Goal: Information Seeking & Learning: Learn about a topic

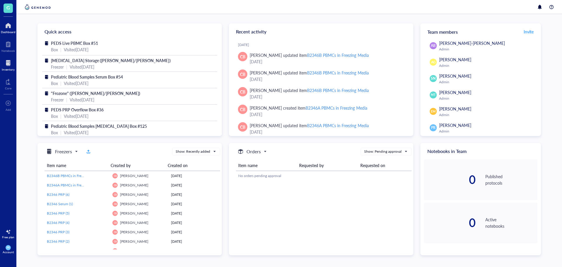
click at [8, 68] on div "Inventory" at bounding box center [8, 70] width 13 height 4
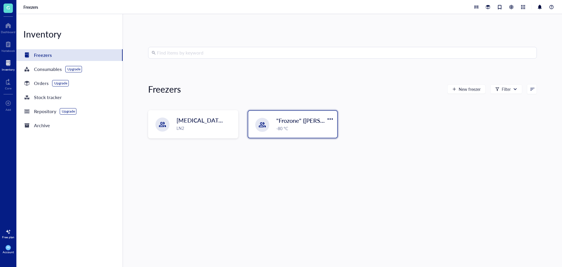
click at [325, 126] on div "-80 °C" at bounding box center [305, 128] width 57 height 6
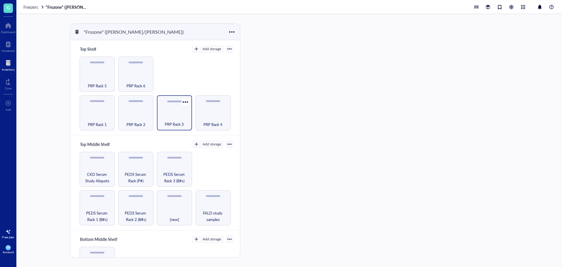
click at [178, 124] on span "PRP Rack 3" at bounding box center [174, 124] width 19 height 6
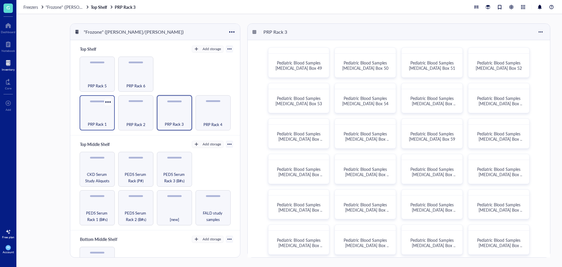
click at [100, 121] on span "PRP Rack 1" at bounding box center [97, 124] width 19 height 6
click at [491, 139] on span "Pediatric Blood Samples [MEDICAL_DATA] Box 12" at bounding box center [501, 139] width 46 height 16
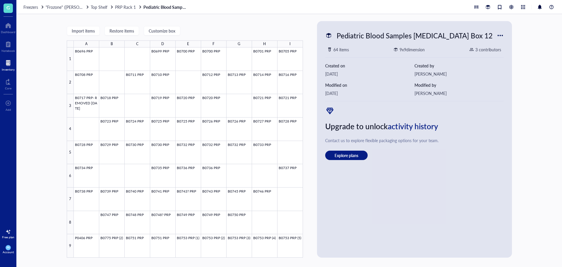
click at [498, 37] on div at bounding box center [500, 35] width 9 height 9
drag, startPoint x: 499, startPoint y: 34, endPoint x: 493, endPoint y: 34, distance: 5.6
click at [498, 34] on div at bounding box center [500, 35] width 9 height 9
click at [458, 35] on div "Pediatric Blood Samples [MEDICAL_DATA] Box 12" at bounding box center [414, 35] width 161 height 12
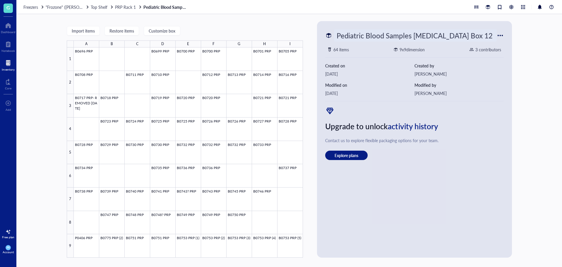
click at [157, 6] on link "Pediatric Blood Samples [MEDICAL_DATA] Box 12" at bounding box center [166, 6] width 44 height 5
click at [117, 10] on div "Freezers "Frozone" ([PERSON_NAME]/[PERSON_NAME]) Top Shelf PRP Rack 1 Pediatric…" at bounding box center [289, 7] width 546 height 14
click at [124, 8] on span "PRP Rack 1" at bounding box center [125, 7] width 21 height 6
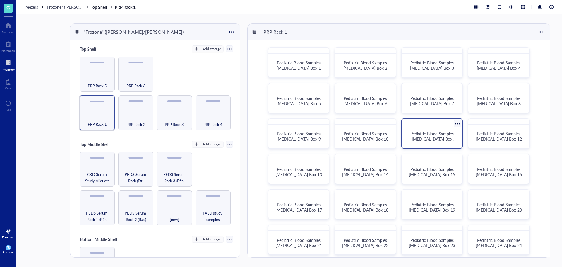
click at [431, 128] on div "Pediatric Blood Samples [MEDICAL_DATA] Box 11" at bounding box center [433, 136] width 56 height 18
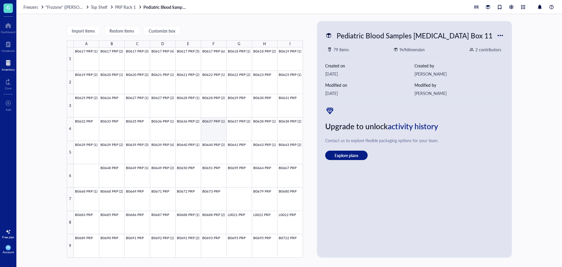
click at [211, 131] on div at bounding box center [188, 152] width 229 height 210
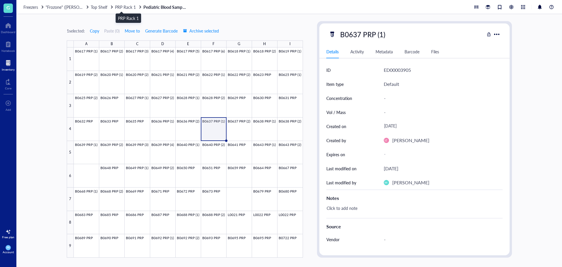
drag, startPoint x: 130, startPoint y: 6, endPoint x: 139, endPoint y: 10, distance: 9.3
click at [130, 6] on span "PRP Rack 1" at bounding box center [125, 7] width 21 height 6
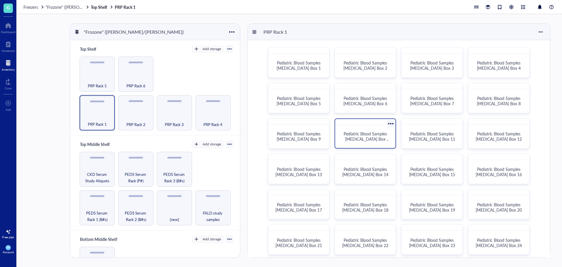
click at [374, 139] on span "Pediatric Blood Samples [MEDICAL_DATA] Box 10" at bounding box center [367, 139] width 46 height 16
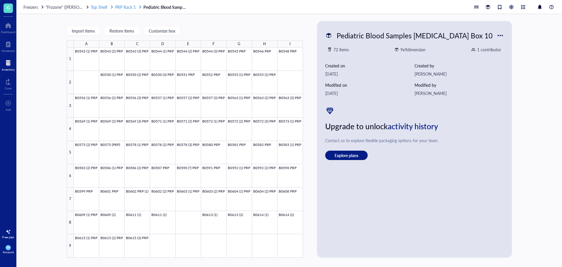
click at [118, 8] on span "PRP Rack 1" at bounding box center [125, 7] width 21 height 6
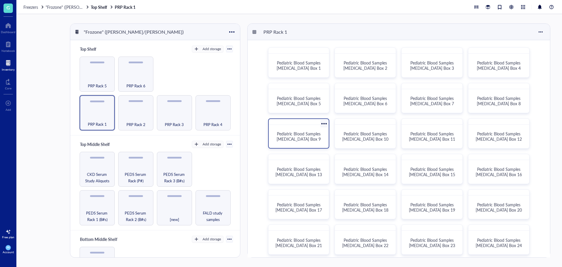
click at [308, 137] on span "Pediatric Blood Samples [MEDICAL_DATA] Box 9" at bounding box center [299, 136] width 45 height 11
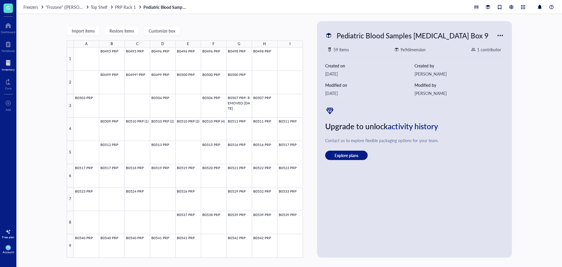
click at [159, 8] on link "Pediatric Blood Samples [MEDICAL_DATA] Box 9" at bounding box center [166, 6] width 44 height 5
click at [120, 7] on span "PRP Rack 1" at bounding box center [125, 7] width 21 height 6
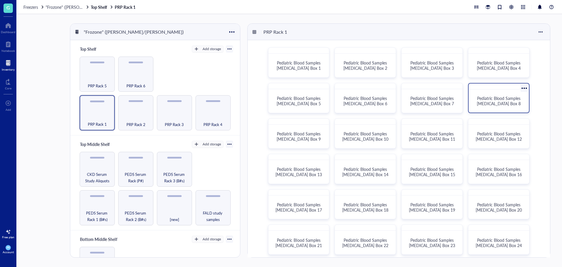
click at [502, 106] on span "Pediatric Blood Samples [MEDICAL_DATA] Box 8" at bounding box center [499, 100] width 45 height 11
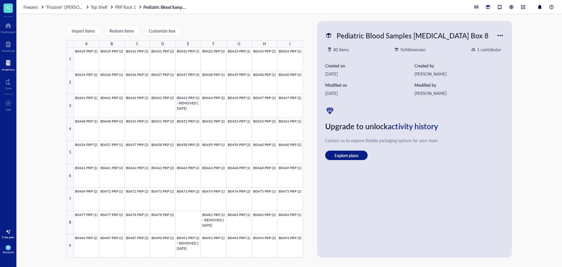
drag, startPoint x: 131, startPoint y: 7, endPoint x: 141, endPoint y: 12, distance: 10.4
click at [131, 7] on span "PRP Rack 1" at bounding box center [125, 7] width 21 height 6
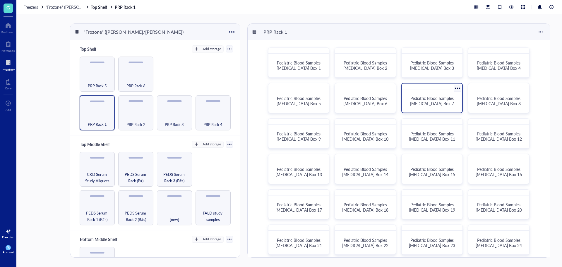
click at [414, 99] on span "Pediatric Blood Samples [MEDICAL_DATA] Box 7" at bounding box center [432, 100] width 45 height 11
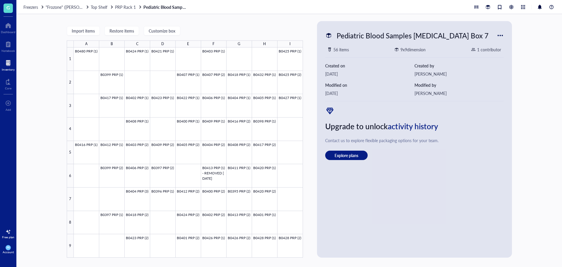
click at [158, 6] on link "Pediatric Blood Samples [MEDICAL_DATA] Box 7" at bounding box center [166, 6] width 44 height 5
click at [125, 6] on span "PRP Rack 1" at bounding box center [125, 7] width 21 height 6
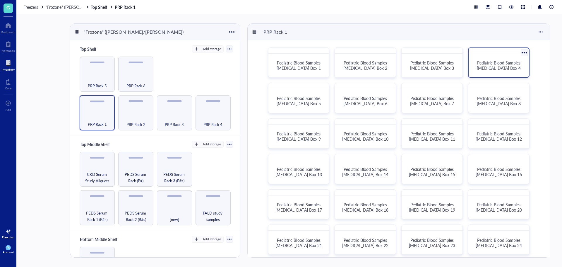
click at [493, 68] on span "Pediatric Blood Samples [MEDICAL_DATA] Box 4" at bounding box center [499, 65] width 45 height 11
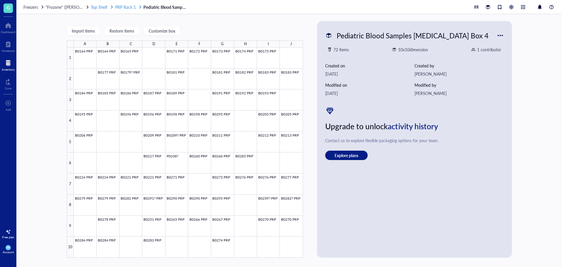
click at [130, 6] on span "PRP Rack 1" at bounding box center [125, 7] width 21 height 6
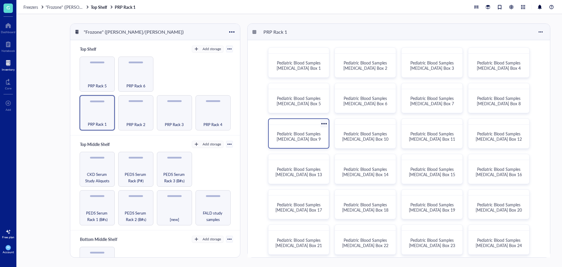
click at [304, 144] on div "Pediatric Blood Samples [MEDICAL_DATA] Box 9" at bounding box center [299, 136] width 56 height 18
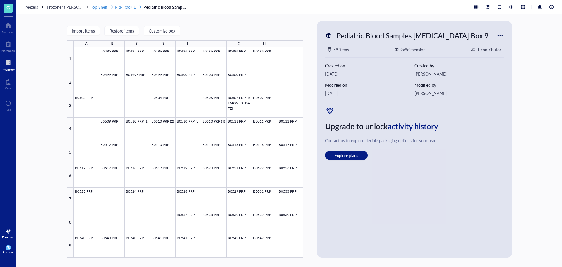
click at [127, 7] on span "PRP Rack 1" at bounding box center [125, 7] width 21 height 6
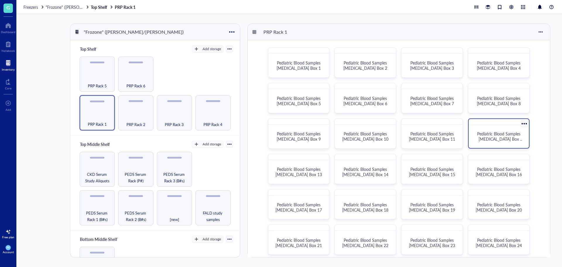
click at [513, 142] on div "Pediatric Blood Samples [MEDICAL_DATA] Box 12" at bounding box center [499, 136] width 56 height 18
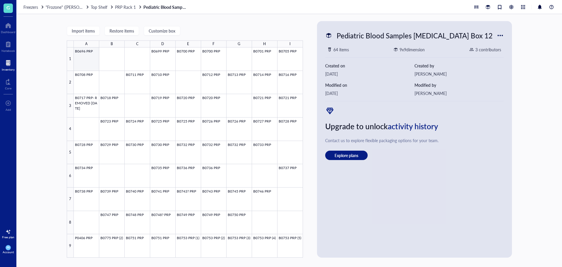
click at [80, 49] on div at bounding box center [188, 152] width 229 height 210
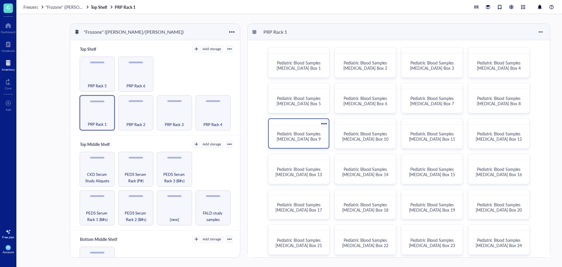
click at [306, 145] on div "Pediatric Blood Samples [MEDICAL_DATA] Box 9" at bounding box center [299, 136] width 56 height 18
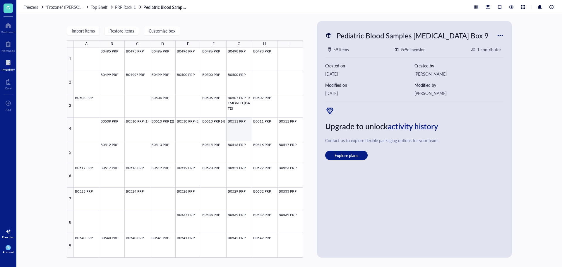
click at [233, 128] on div at bounding box center [188, 152] width 229 height 210
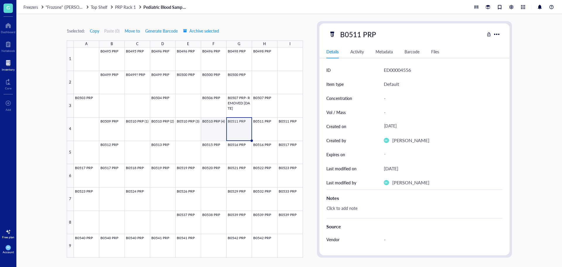
click at [218, 128] on div at bounding box center [188, 152] width 229 height 210
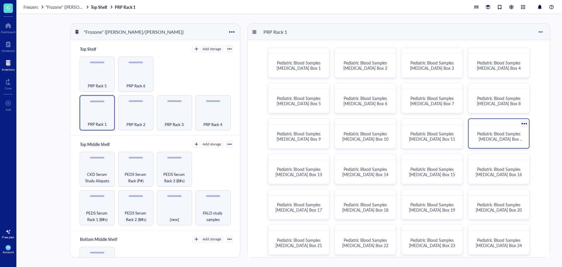
click at [506, 134] on span "Pediatric Blood Samples [MEDICAL_DATA] Box 12" at bounding box center [501, 139] width 46 height 16
click at [451, 139] on span "Pediatric Blood Samples [MEDICAL_DATA] Box 11" at bounding box center [434, 139] width 46 height 16
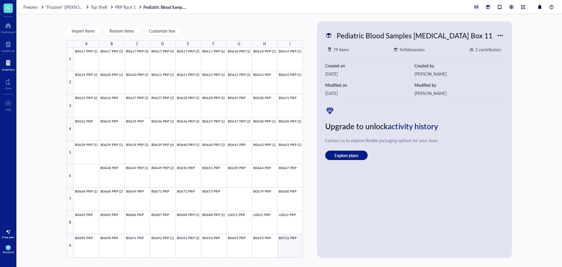
click at [286, 244] on div at bounding box center [188, 152] width 229 height 210
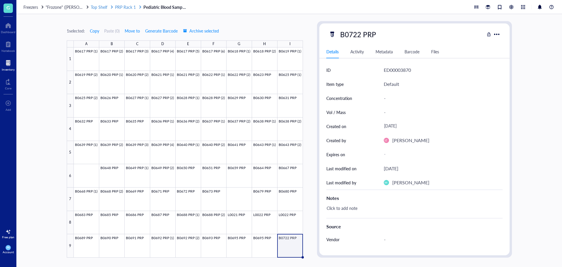
click at [130, 4] on span "PRP Rack 1" at bounding box center [125, 7] width 21 height 6
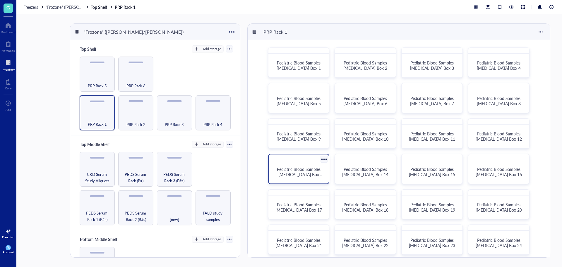
click at [293, 171] on span "Pediatric Blood Samples [MEDICAL_DATA] Box 13" at bounding box center [300, 174] width 46 height 16
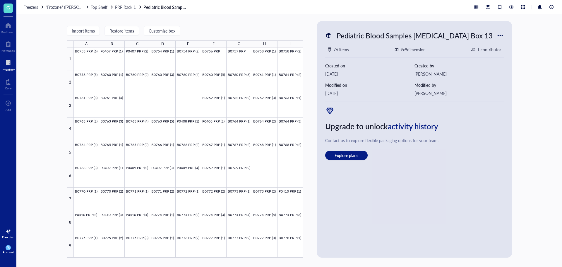
click at [130, 10] on div "Freezers "Frozone" ([PERSON_NAME]/[PERSON_NAME]) Top Shelf PRP Rack 1 Pediatric…" at bounding box center [289, 7] width 546 height 14
click at [129, 8] on span "PRP Rack 1" at bounding box center [125, 7] width 21 height 6
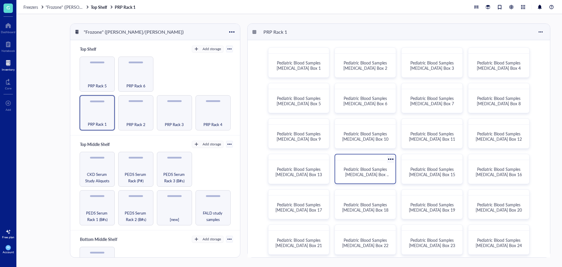
click at [372, 166] on div "Pediatric Blood Samples [MEDICAL_DATA] Box 14" at bounding box center [366, 172] width 56 height 18
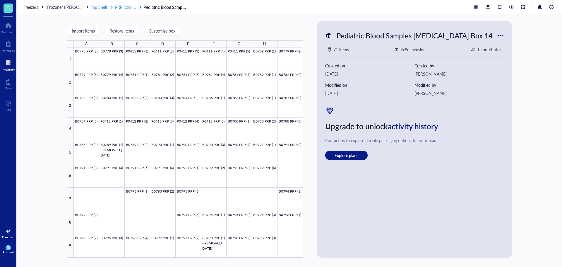
click at [130, 6] on span "PRP Rack 1" at bounding box center [125, 7] width 21 height 6
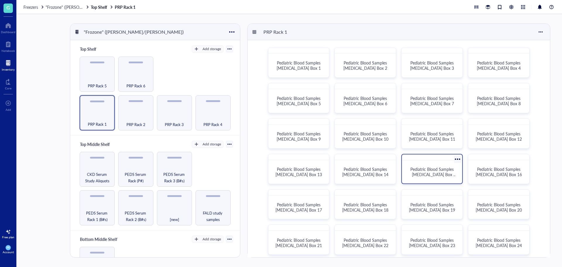
click at [438, 175] on span "Pediatric Blood Samples [MEDICAL_DATA] Box 15" at bounding box center [434, 174] width 46 height 16
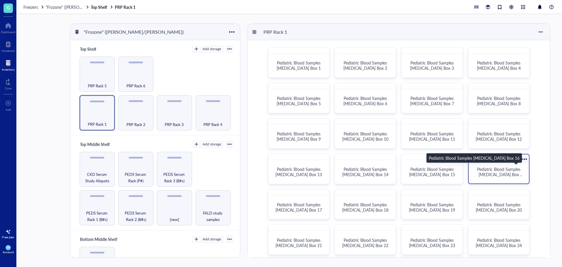
click at [502, 175] on span "Pediatric Blood Samples [MEDICAL_DATA] Box 16" at bounding box center [501, 174] width 46 height 16
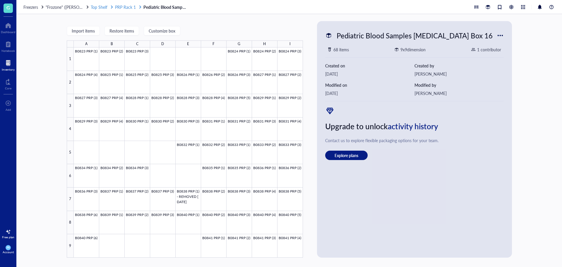
click at [127, 7] on span "PRP Rack 1" at bounding box center [125, 7] width 21 height 6
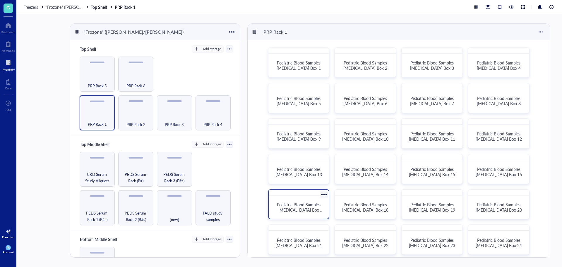
click at [312, 197] on div "Pediatric Blood Samples [MEDICAL_DATA] Box 17" at bounding box center [299, 204] width 62 height 30
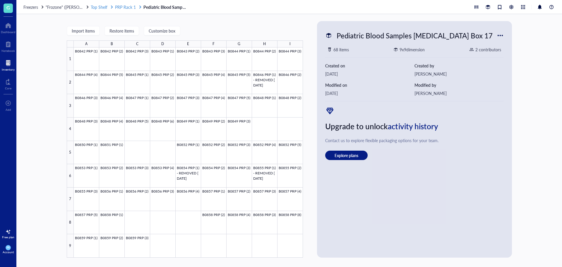
click at [127, 7] on span "PRP Rack 1" at bounding box center [125, 7] width 21 height 6
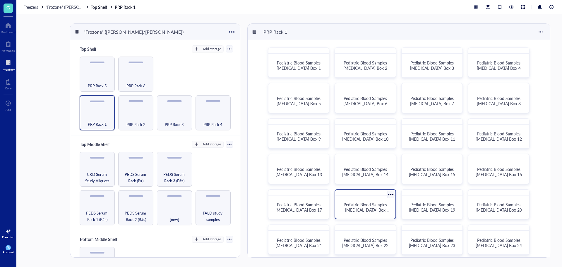
click at [364, 209] on span "Pediatric Blood Samples [MEDICAL_DATA] Box 18" at bounding box center [367, 210] width 46 height 16
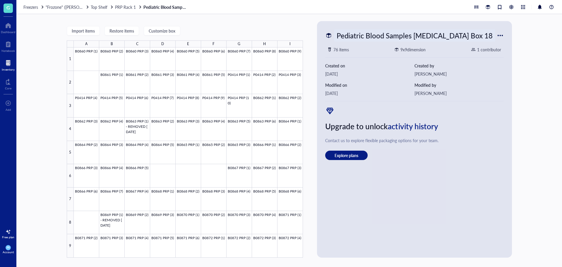
click at [357, 35] on div "Pediatric Blood Samples [MEDICAL_DATA] Box 18" at bounding box center [414, 35] width 161 height 12
click at [126, 8] on span "PRP Rack 1" at bounding box center [125, 7] width 21 height 6
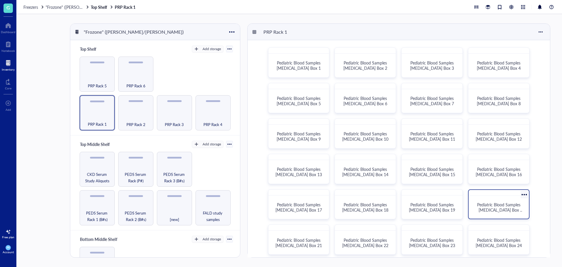
click at [493, 211] on span "Pediatric Blood Samples [MEDICAL_DATA] Box 20" at bounding box center [501, 210] width 46 height 16
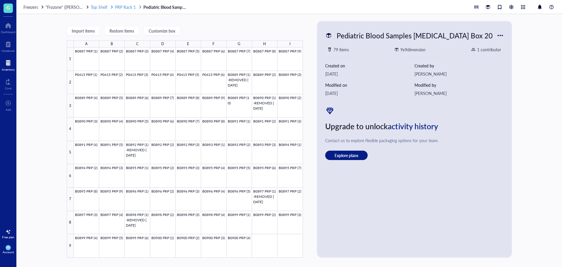
click at [127, 6] on span "PRP Rack 1" at bounding box center [125, 7] width 21 height 6
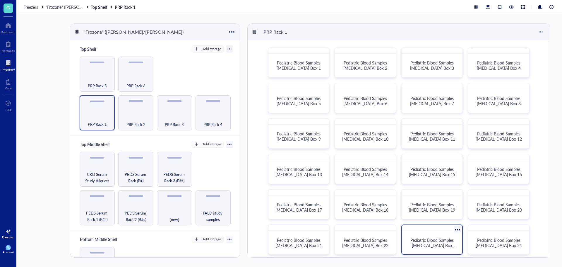
click at [423, 248] on div "Pediatric Blood Samples [MEDICAL_DATA] Box 23" at bounding box center [433, 242] width 56 height 18
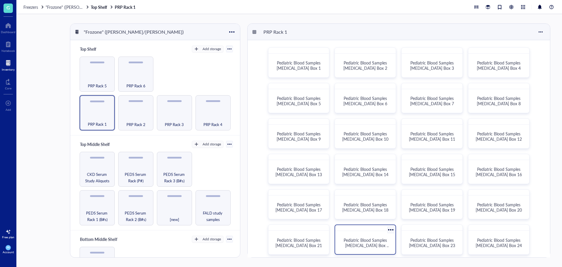
click at [369, 242] on span "Pediatric Blood Samples [MEDICAL_DATA] Box 22" at bounding box center [367, 245] width 46 height 16
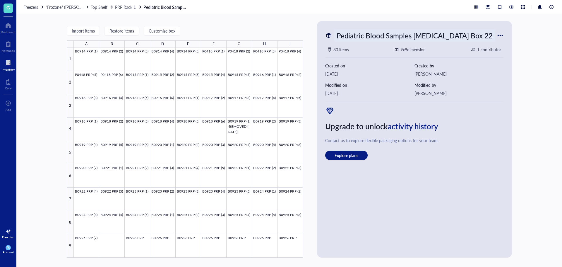
click at [448, 34] on div "Pediatric Blood Samples [MEDICAL_DATA] Box 22" at bounding box center [414, 35] width 161 height 12
